Goal: Obtain resource: Download file/media

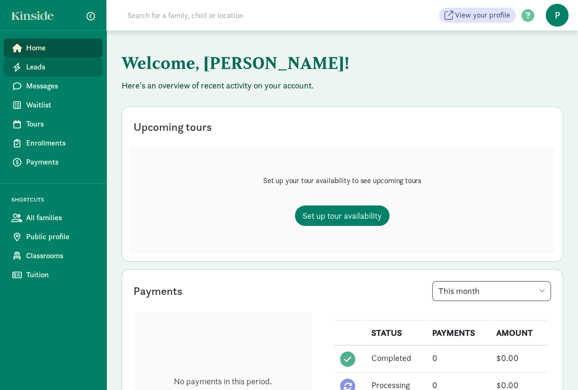
click at [50, 70] on span "Leads" at bounding box center [60, 66] width 69 height 11
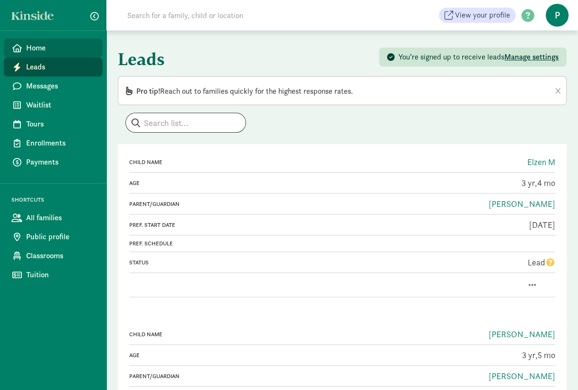
click at [30, 48] on span "Home" at bounding box center [60, 47] width 69 height 11
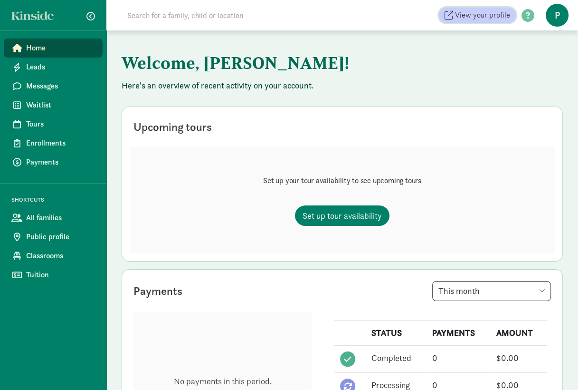
click at [475, 15] on span "View your profile" at bounding box center [482, 15] width 55 height 11
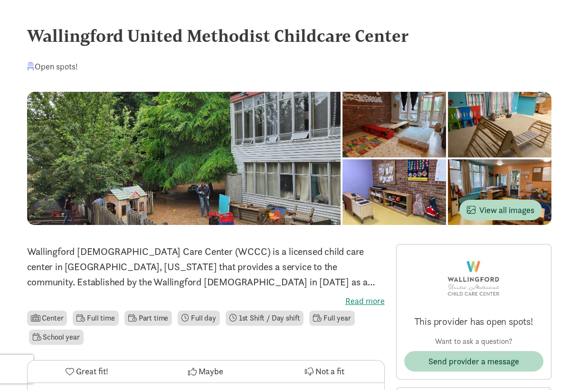
click at [398, 116] on div at bounding box center [395, 125] width 104 height 66
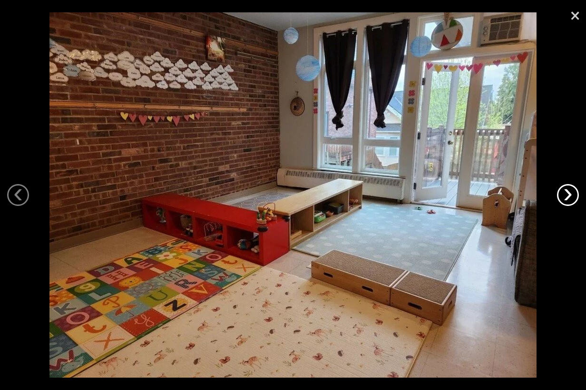
click at [568, 197] on link "›" at bounding box center [568, 195] width 22 height 22
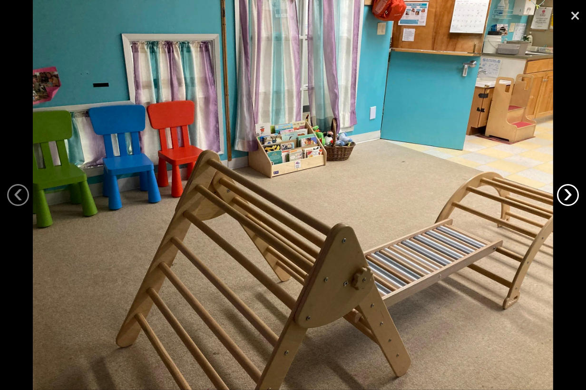
click at [568, 197] on link "›" at bounding box center [568, 195] width 22 height 22
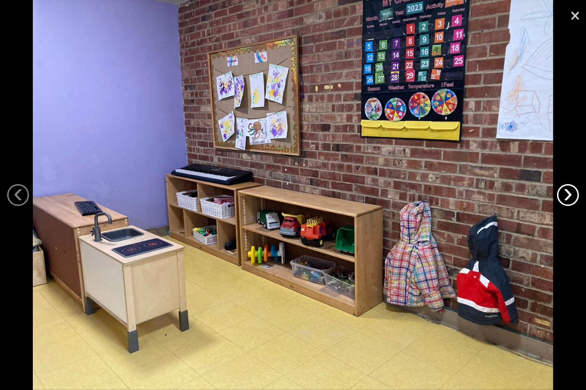
click at [565, 192] on link "›" at bounding box center [568, 195] width 22 height 22
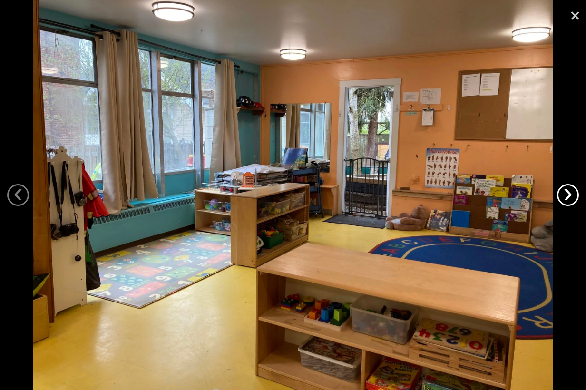
click at [565, 192] on link "›" at bounding box center [568, 195] width 22 height 22
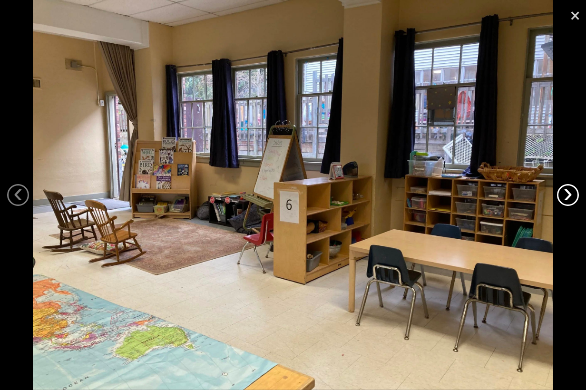
click at [565, 192] on link "›" at bounding box center [568, 195] width 22 height 22
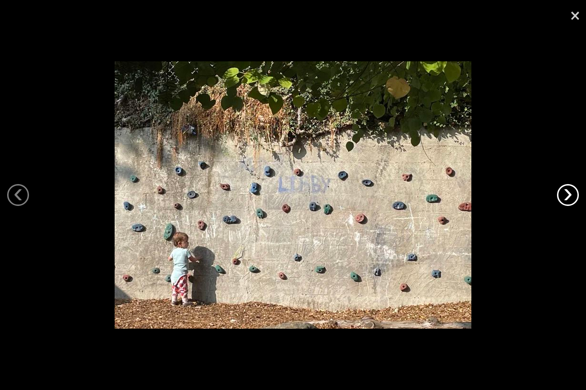
click at [565, 192] on link "›" at bounding box center [568, 195] width 22 height 22
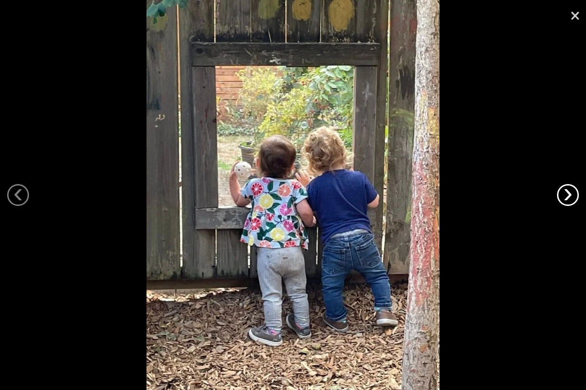
click at [565, 192] on link "›" at bounding box center [568, 195] width 22 height 22
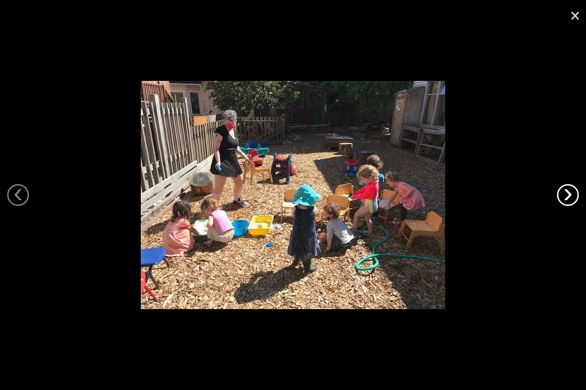
click at [565, 192] on link "›" at bounding box center [568, 195] width 22 height 22
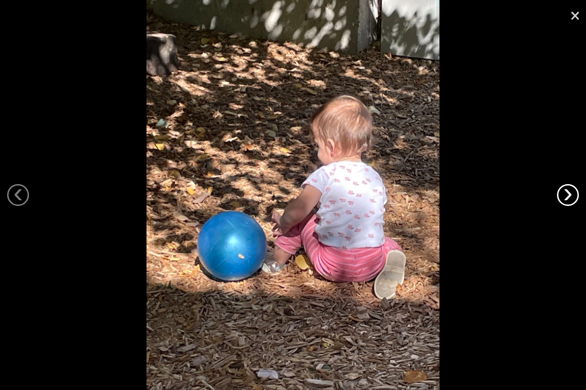
click at [565, 192] on link "›" at bounding box center [568, 195] width 22 height 22
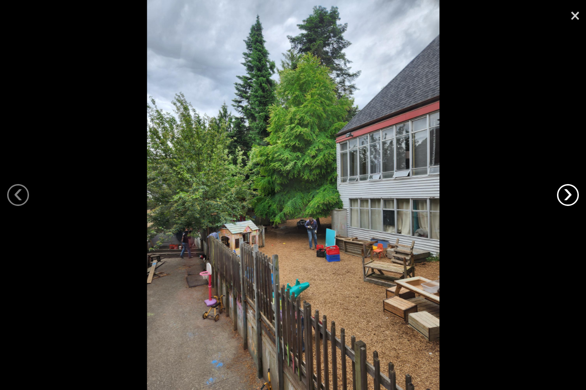
click at [565, 192] on link "›" at bounding box center [568, 195] width 22 height 22
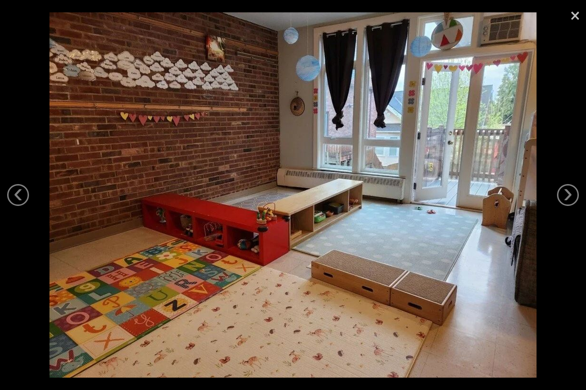
click at [572, 11] on link "×" at bounding box center [575, 14] width 22 height 29
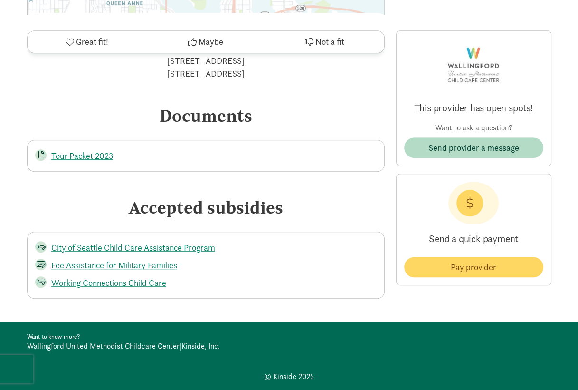
scroll to position [3380, 0]
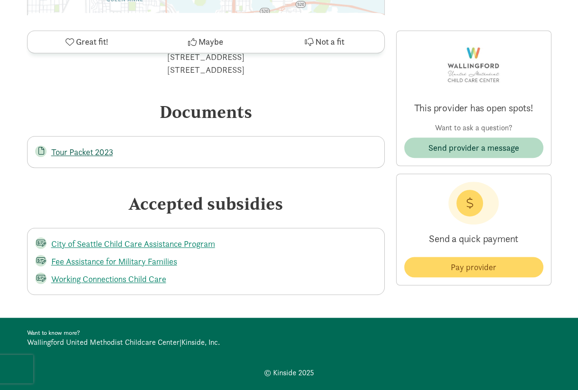
click at [85, 151] on link "Tour Packet 2023" at bounding box center [82, 151] width 62 height 11
